Goal: Obtain resource: Download file/media

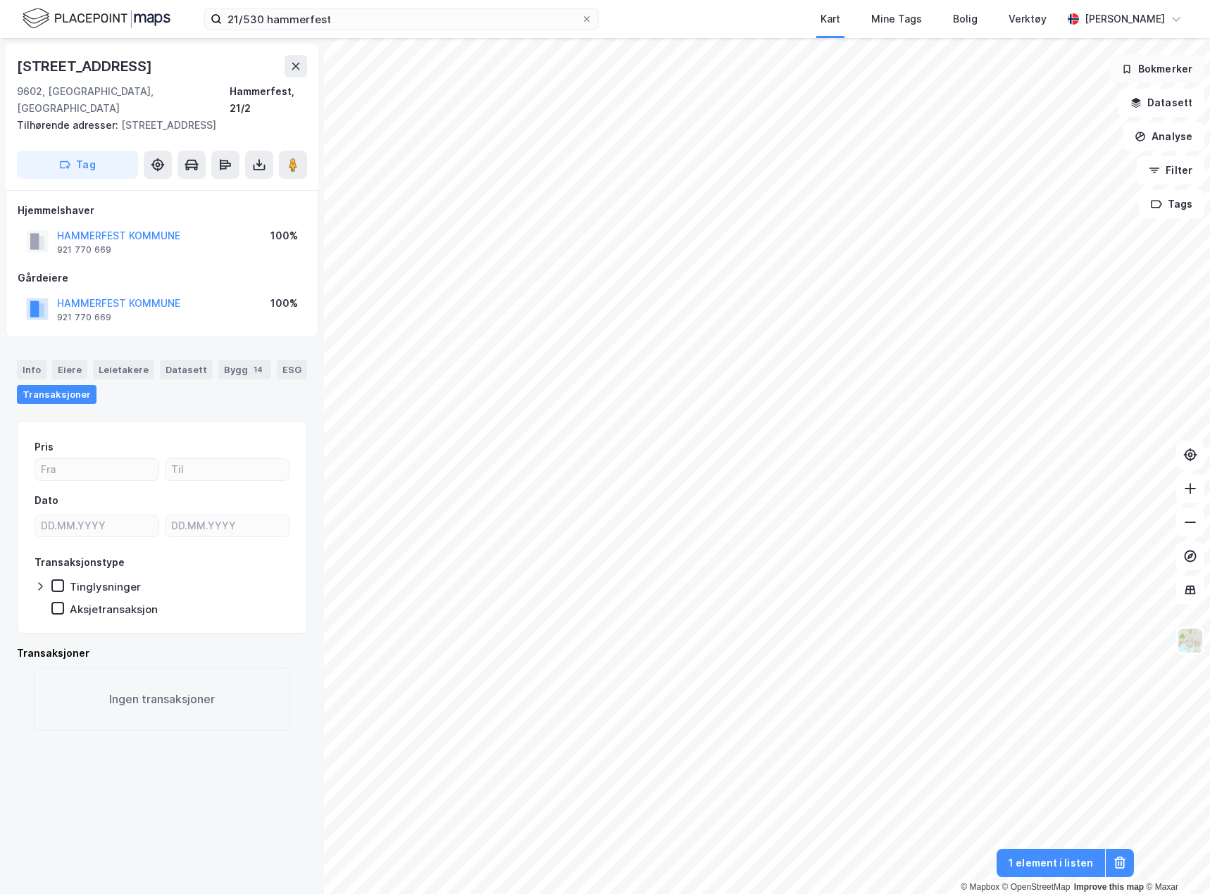
click at [1163, 76] on button "Bokmerker" at bounding box center [1156, 69] width 95 height 28
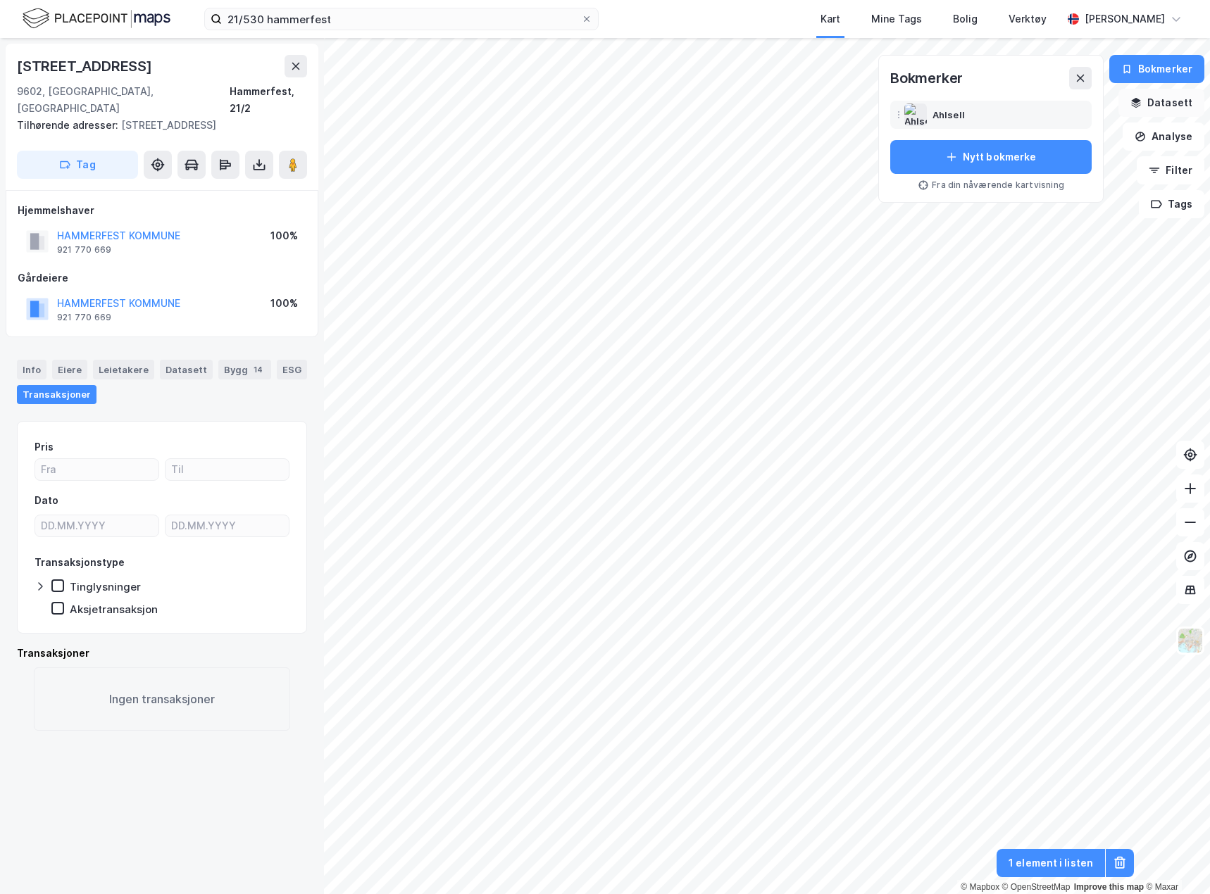
click at [1171, 100] on button "Datasett" at bounding box center [1161, 103] width 86 height 28
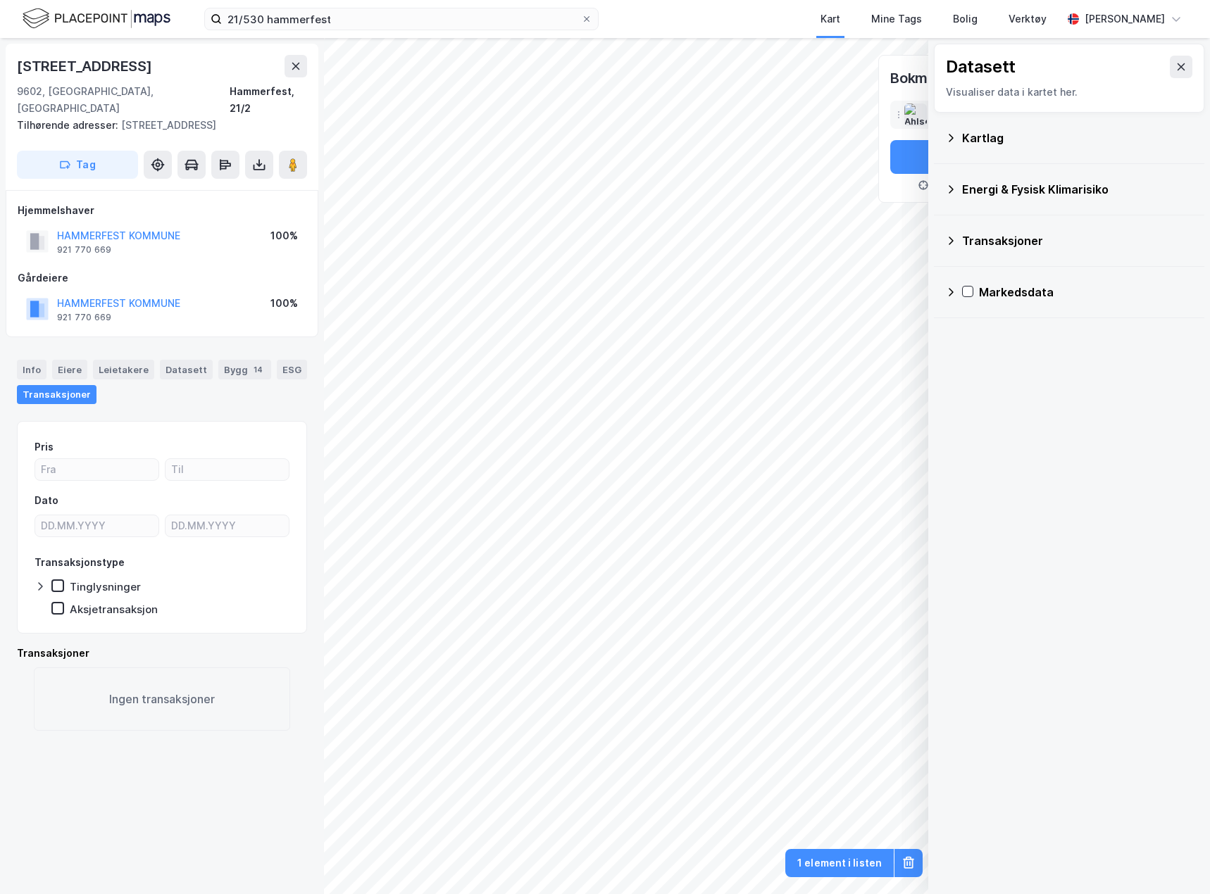
click at [996, 145] on div "Kartlag" at bounding box center [1077, 138] width 231 height 17
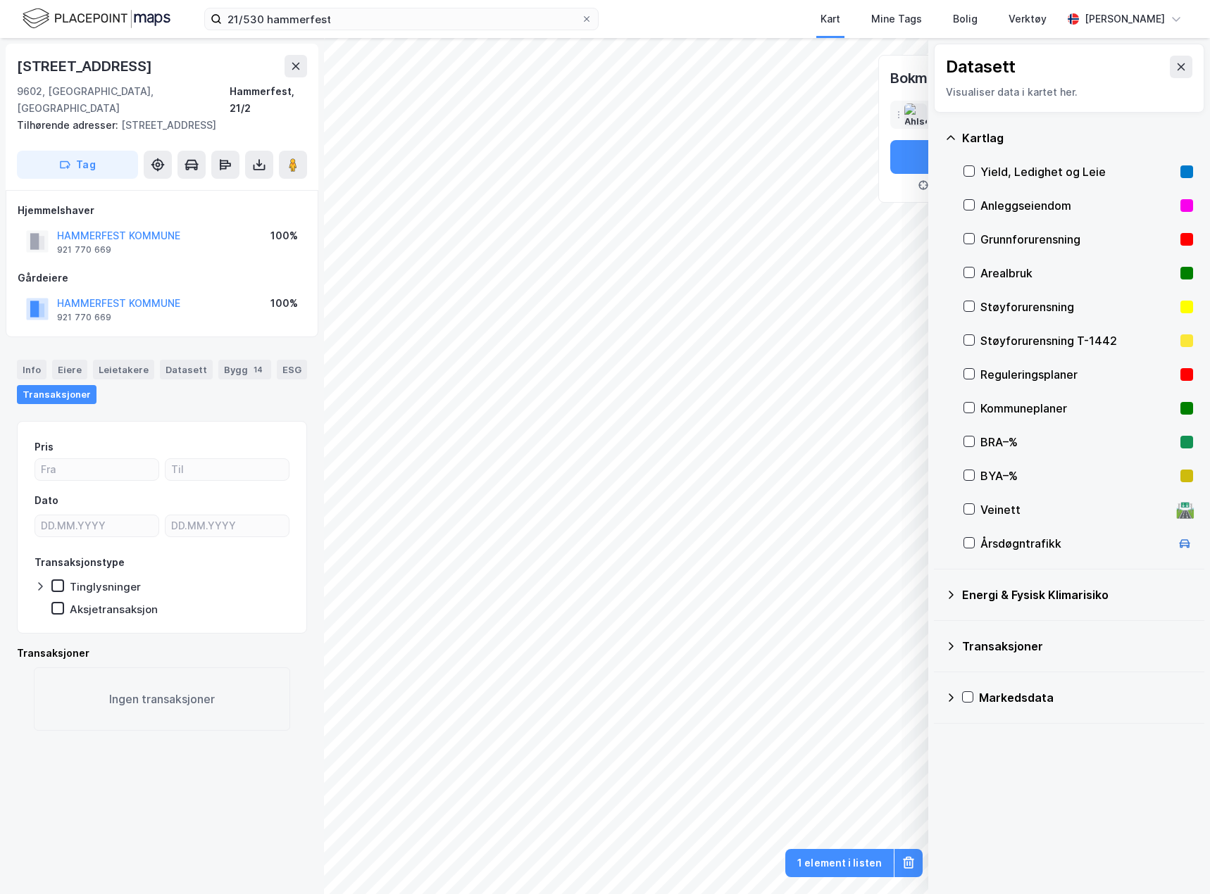
click at [950, 139] on icon at bounding box center [950, 137] width 11 height 11
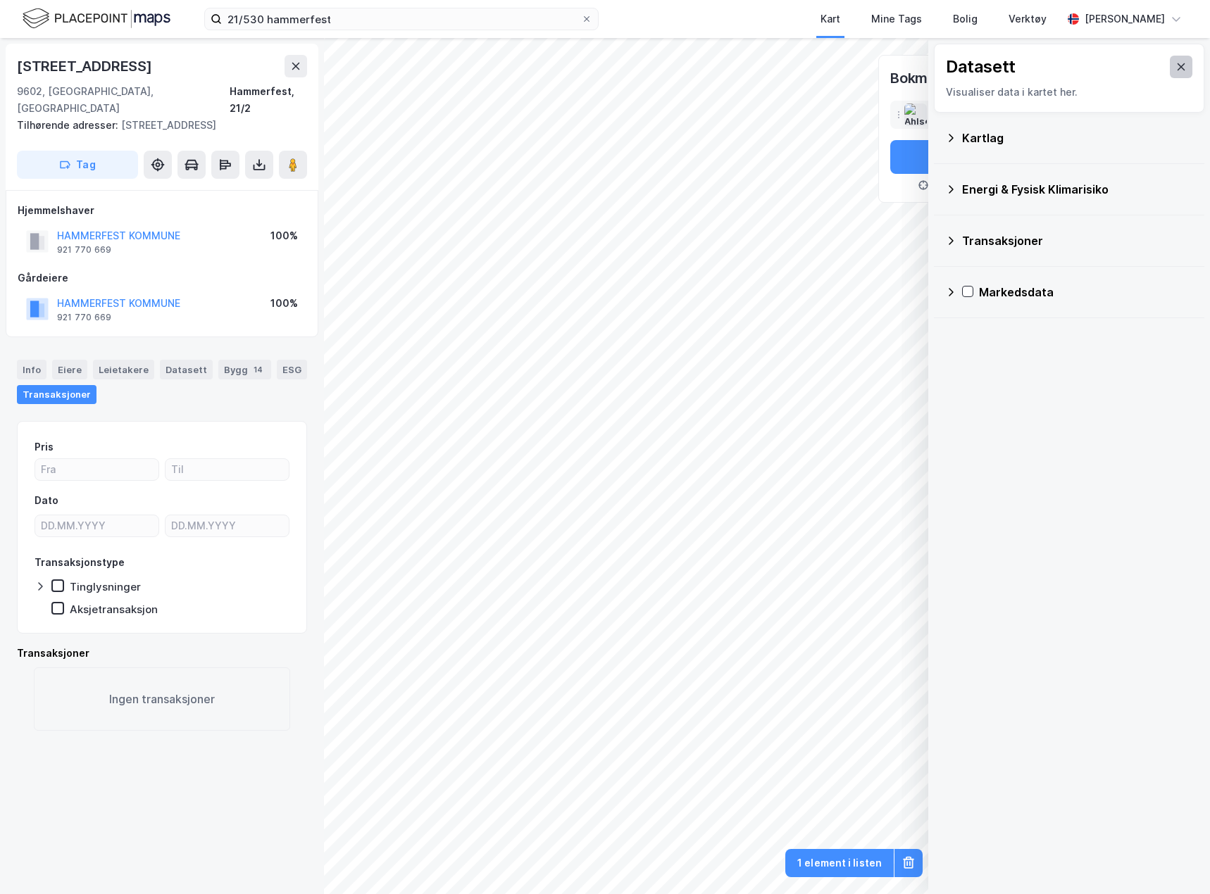
click at [1178, 63] on icon at bounding box center [1182, 66] width 8 height 7
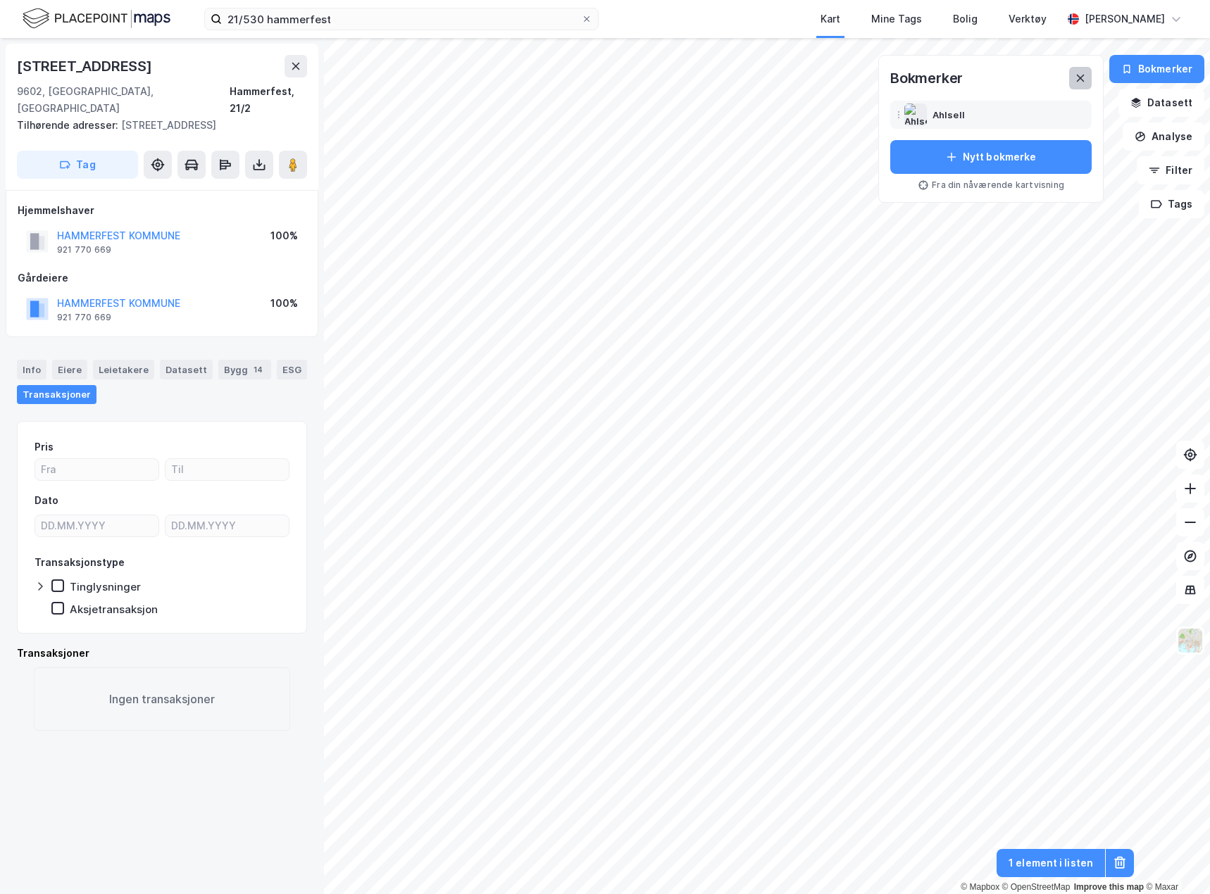
click at [1077, 87] on button at bounding box center [1080, 78] width 23 height 23
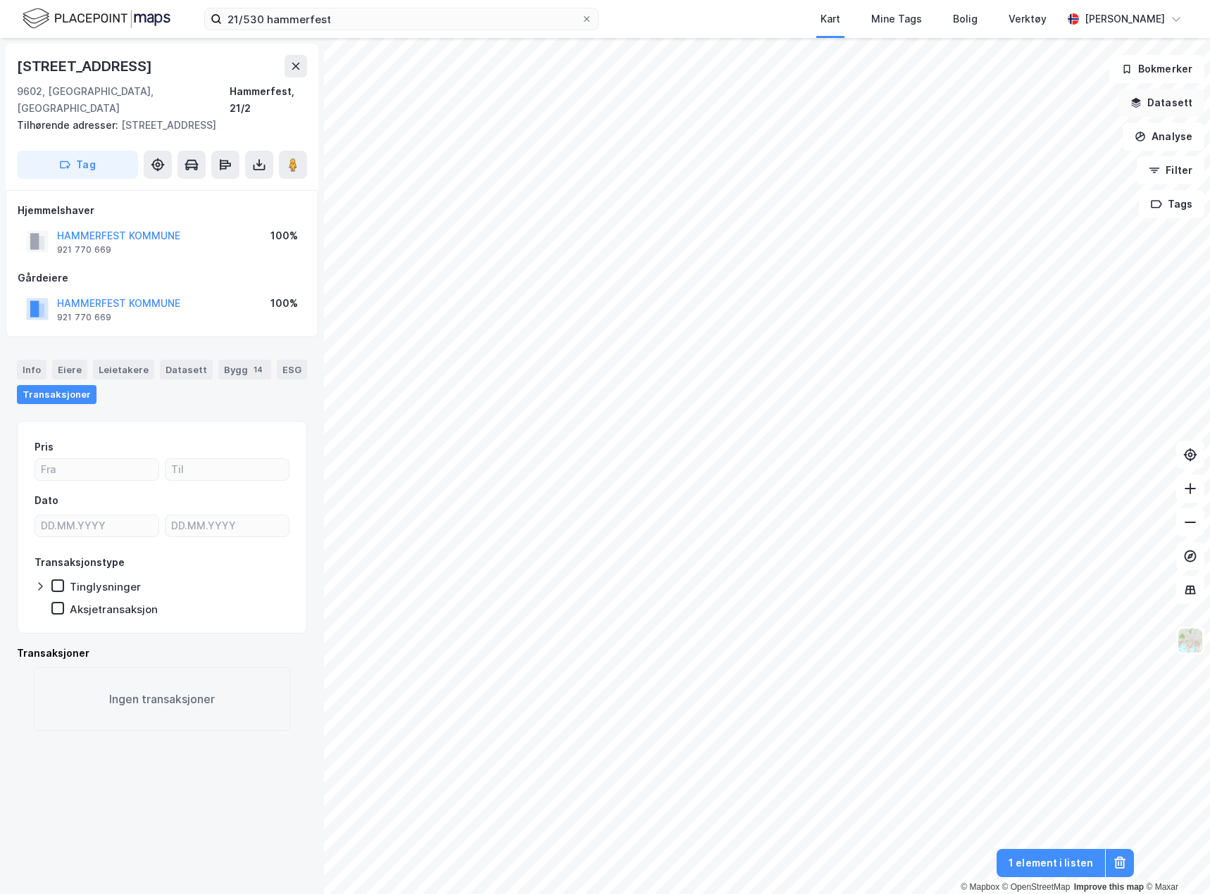
click at [1166, 100] on button "Datasett" at bounding box center [1161, 103] width 86 height 28
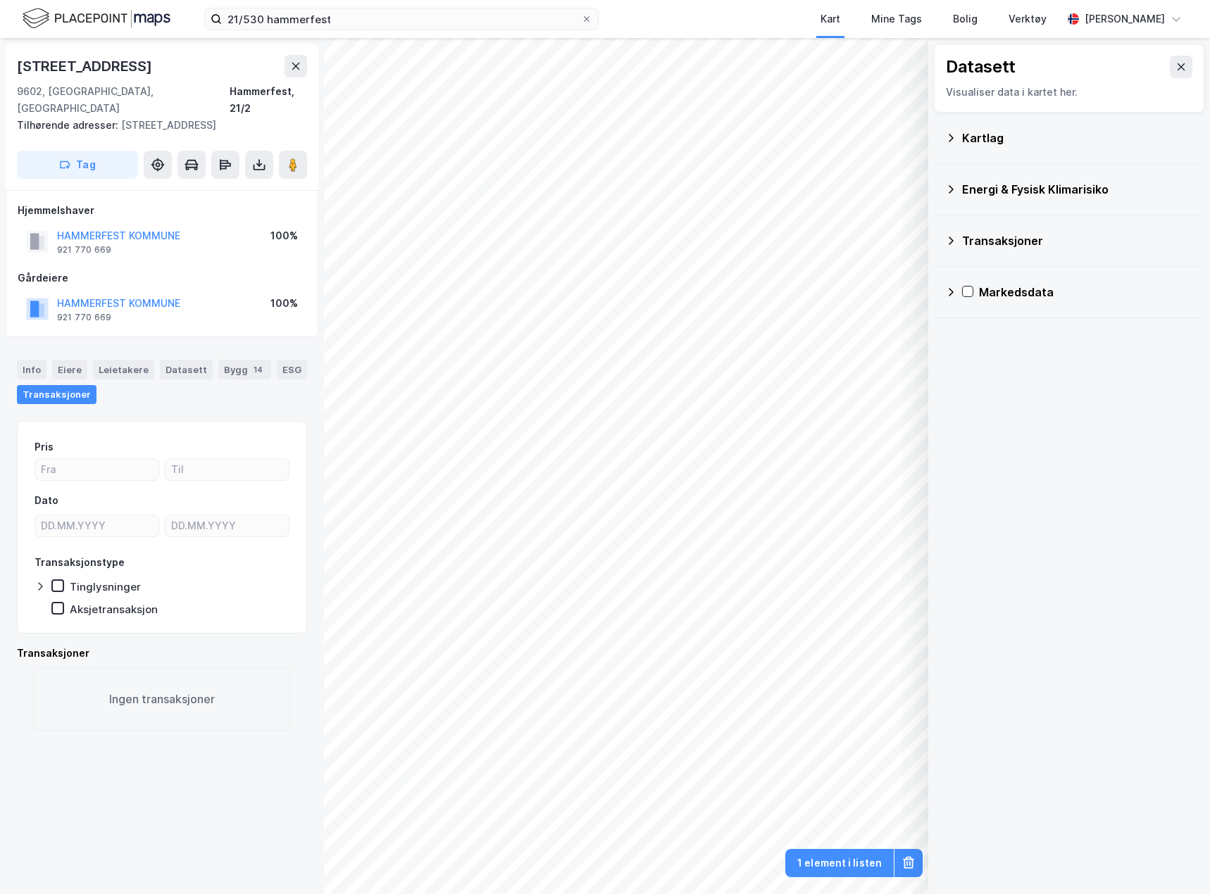
click at [988, 135] on div "Kartlag" at bounding box center [1077, 138] width 231 height 17
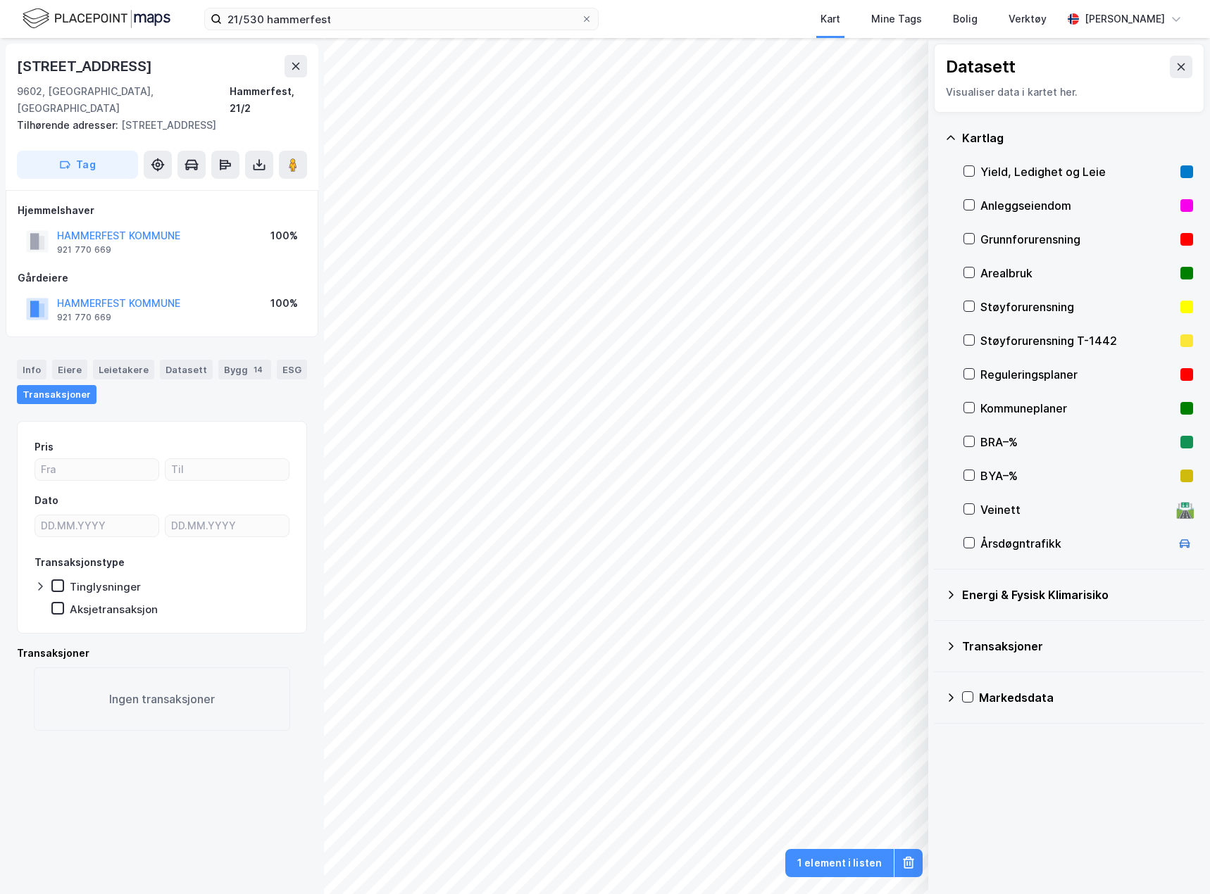
click at [1004, 507] on div "Veinett" at bounding box center [1075, 509] width 190 height 17
click at [270, 151] on button at bounding box center [259, 165] width 28 height 28
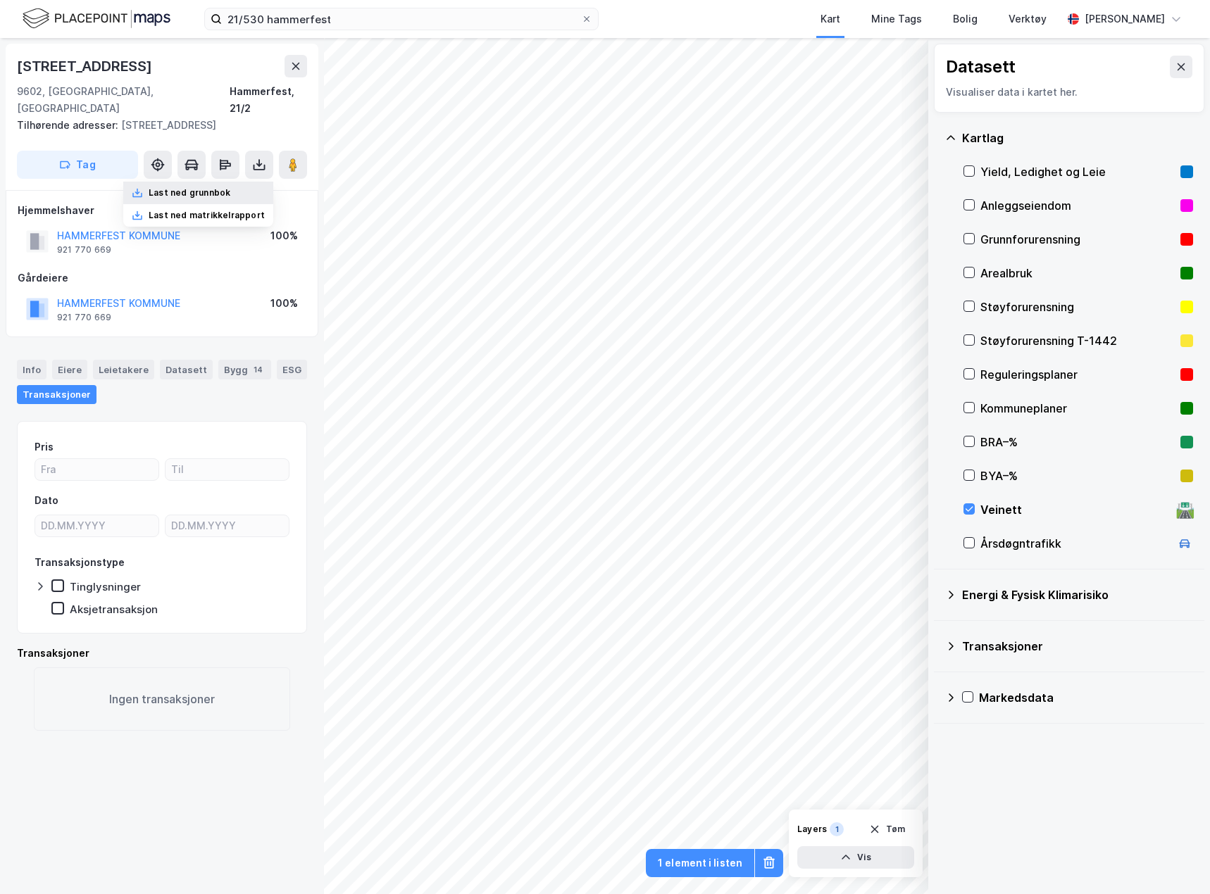
click at [243, 182] on div "Last ned grunnbok" at bounding box center [198, 193] width 150 height 23
